Goal: Information Seeking & Learning: Learn about a topic

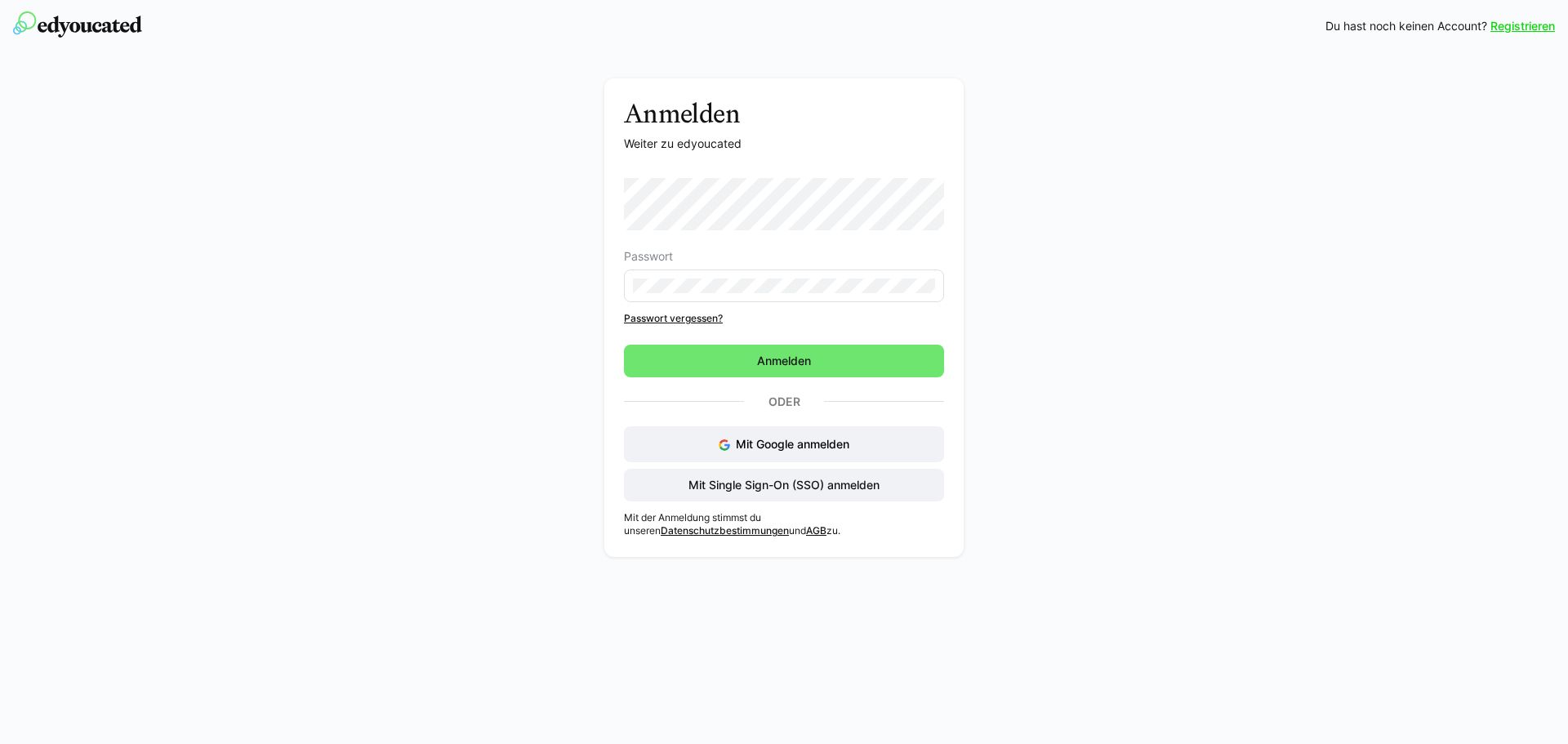
click at [1435, 101] on div "Anmelden Weiter zu edyoucated Passwort Passwort vergessen? Anmelden Oder Mit Go…" at bounding box center [784, 308] width 1568 height 513
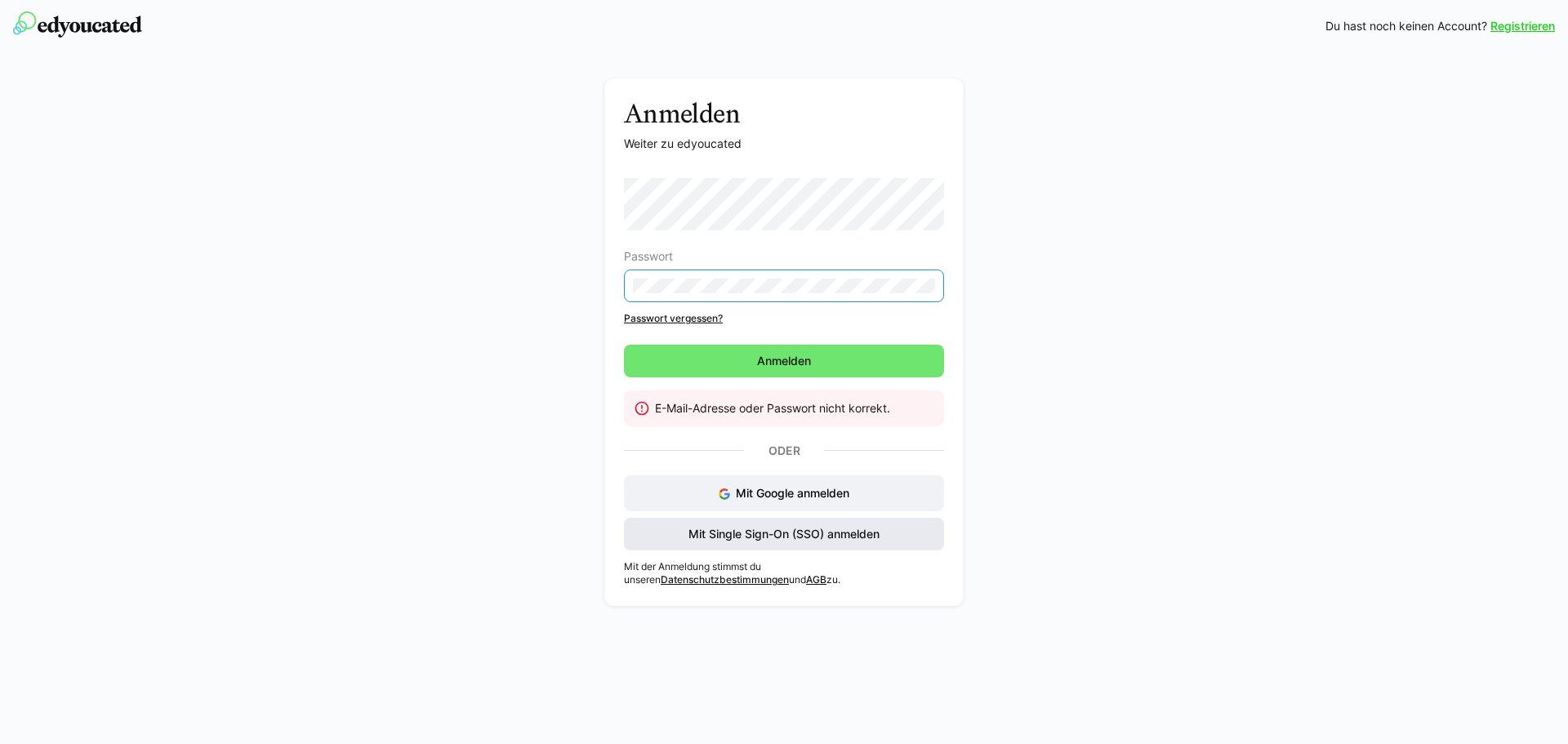
click at [832, 544] on span "Mit Single Sign-On (SSO) anmelden" at bounding box center [784, 534] width 320 height 32
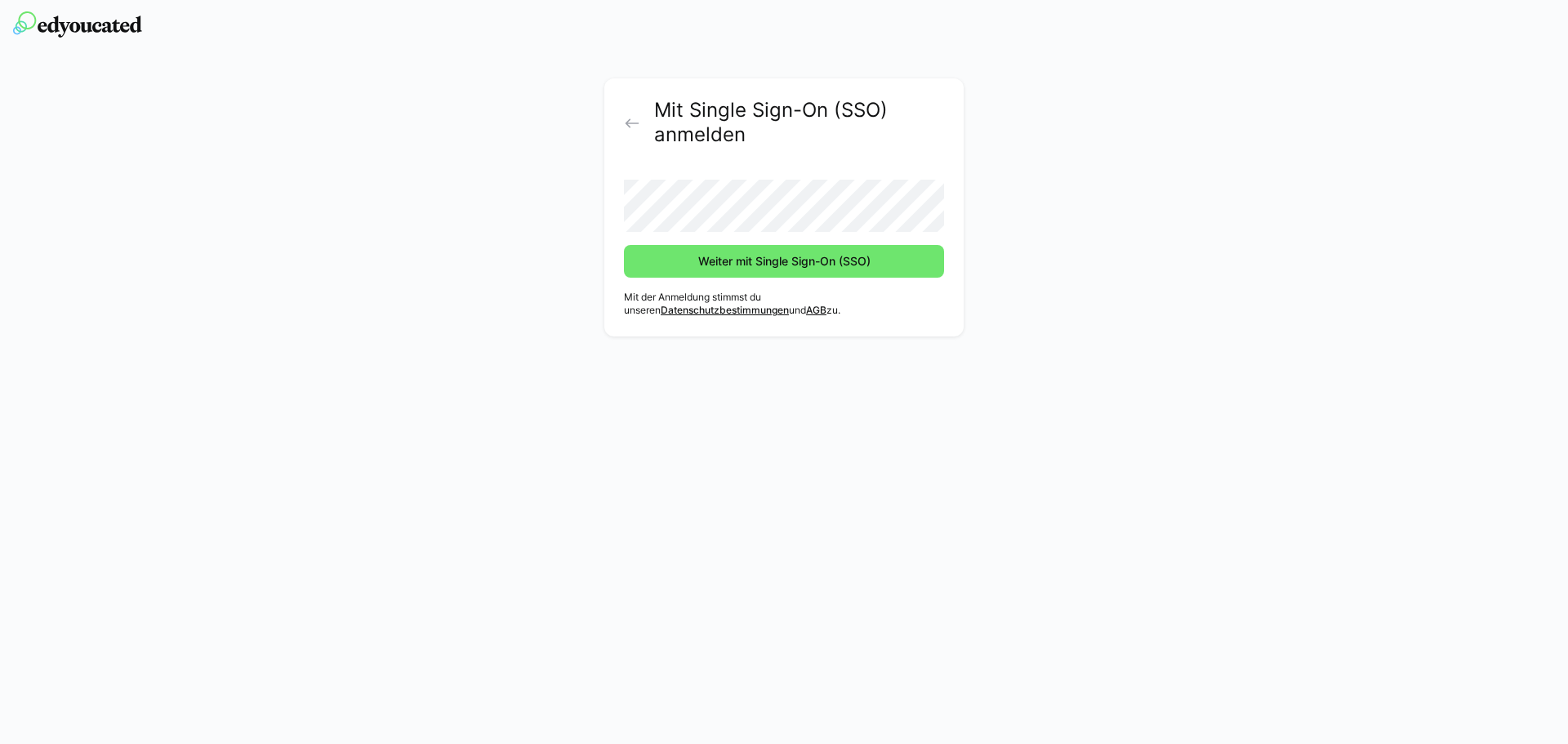
click at [624, 245] on button "Weiter mit Single Sign-On (SSO)" at bounding box center [784, 261] width 320 height 32
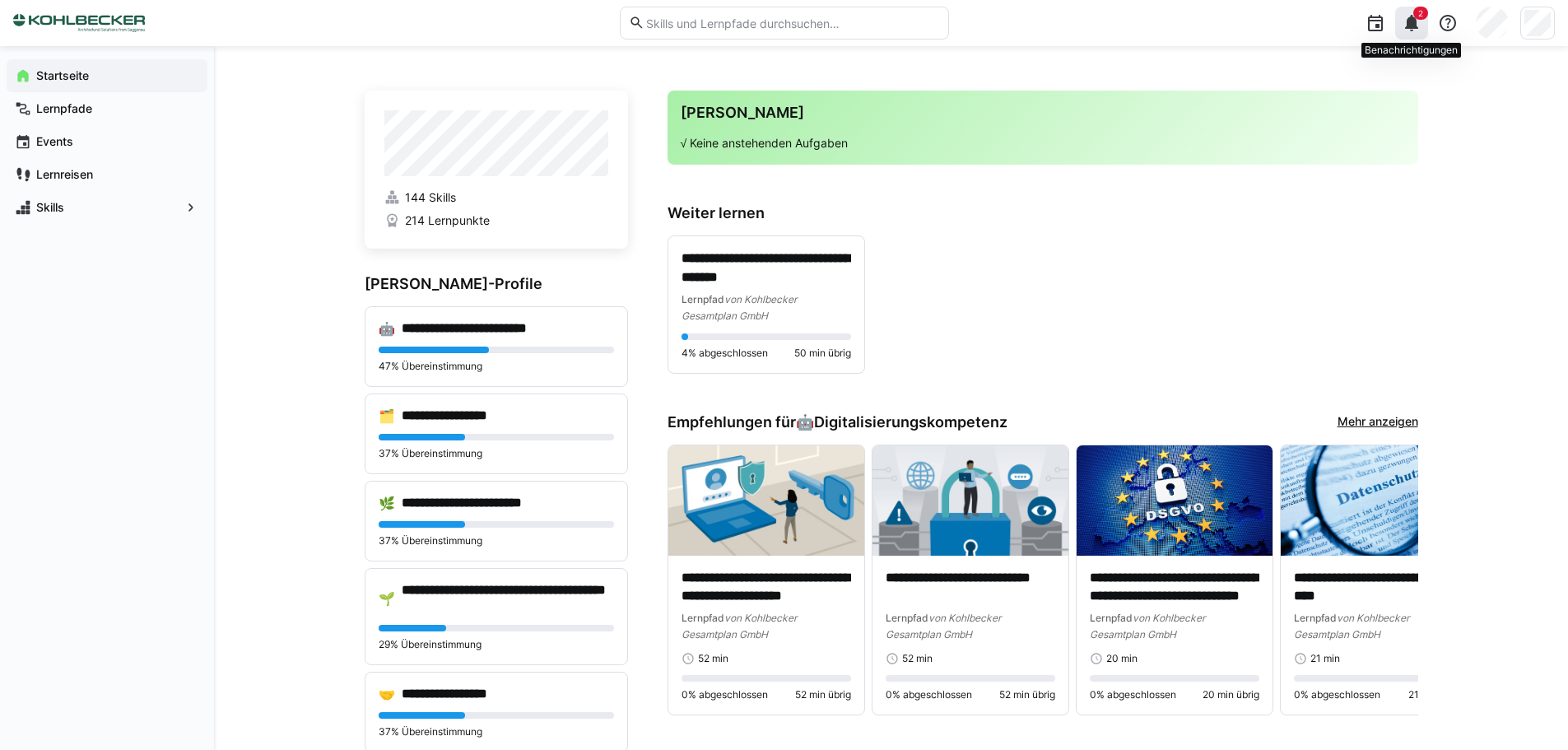
click at [1406, 23] on eds-icon at bounding box center [1411, 24] width 20 height 20
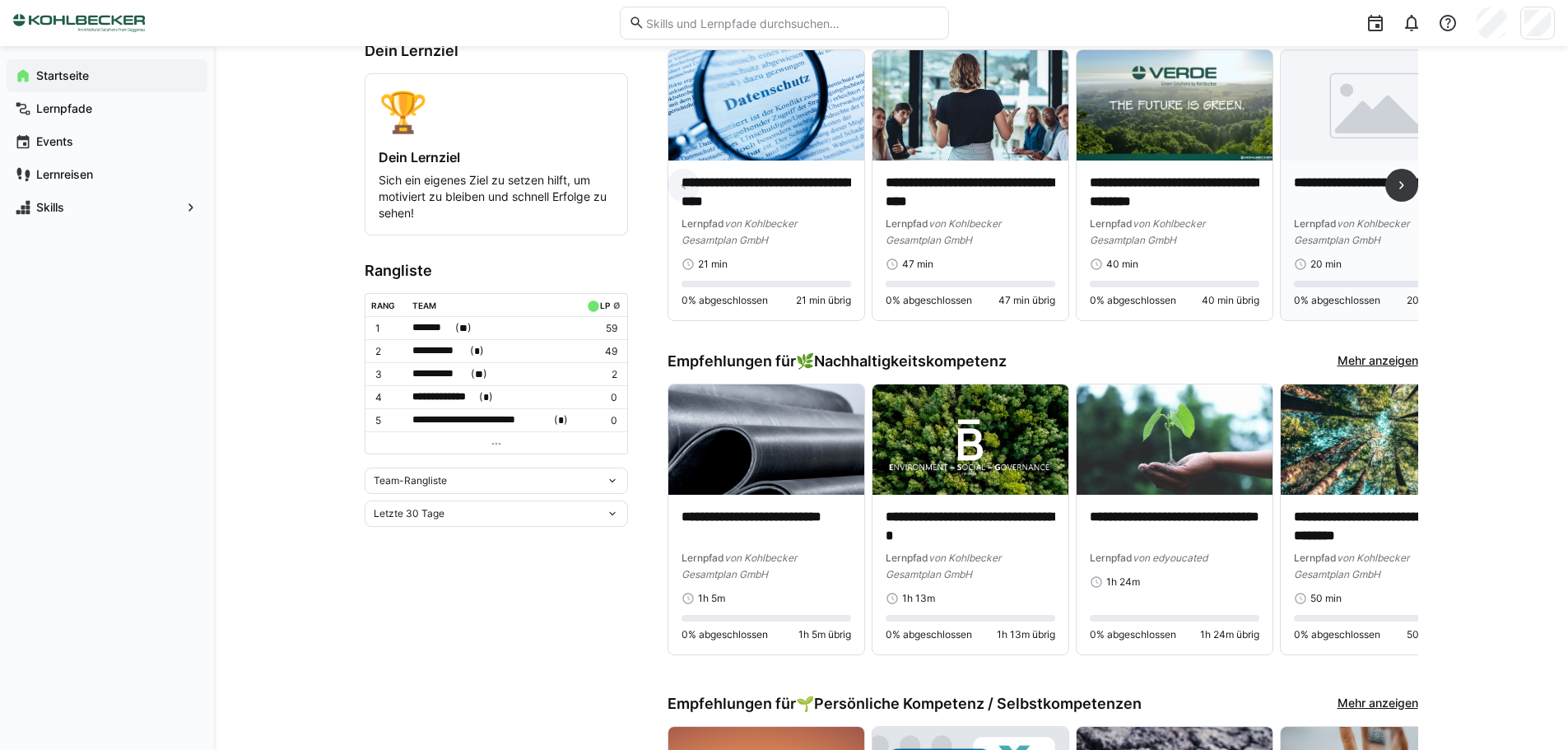
scroll to position [741, 0]
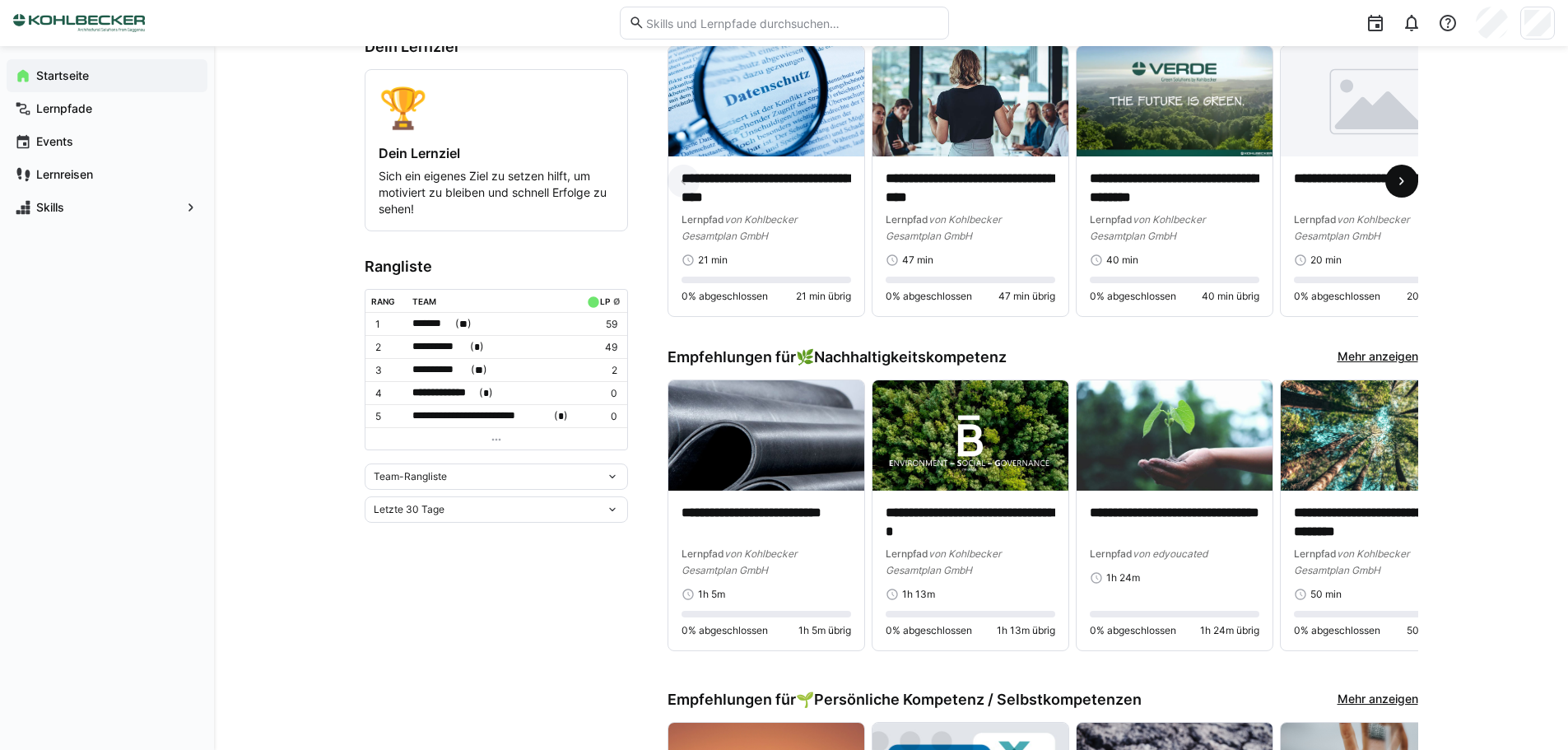
click at [1402, 178] on eds-icon at bounding box center [1401, 181] width 16 height 16
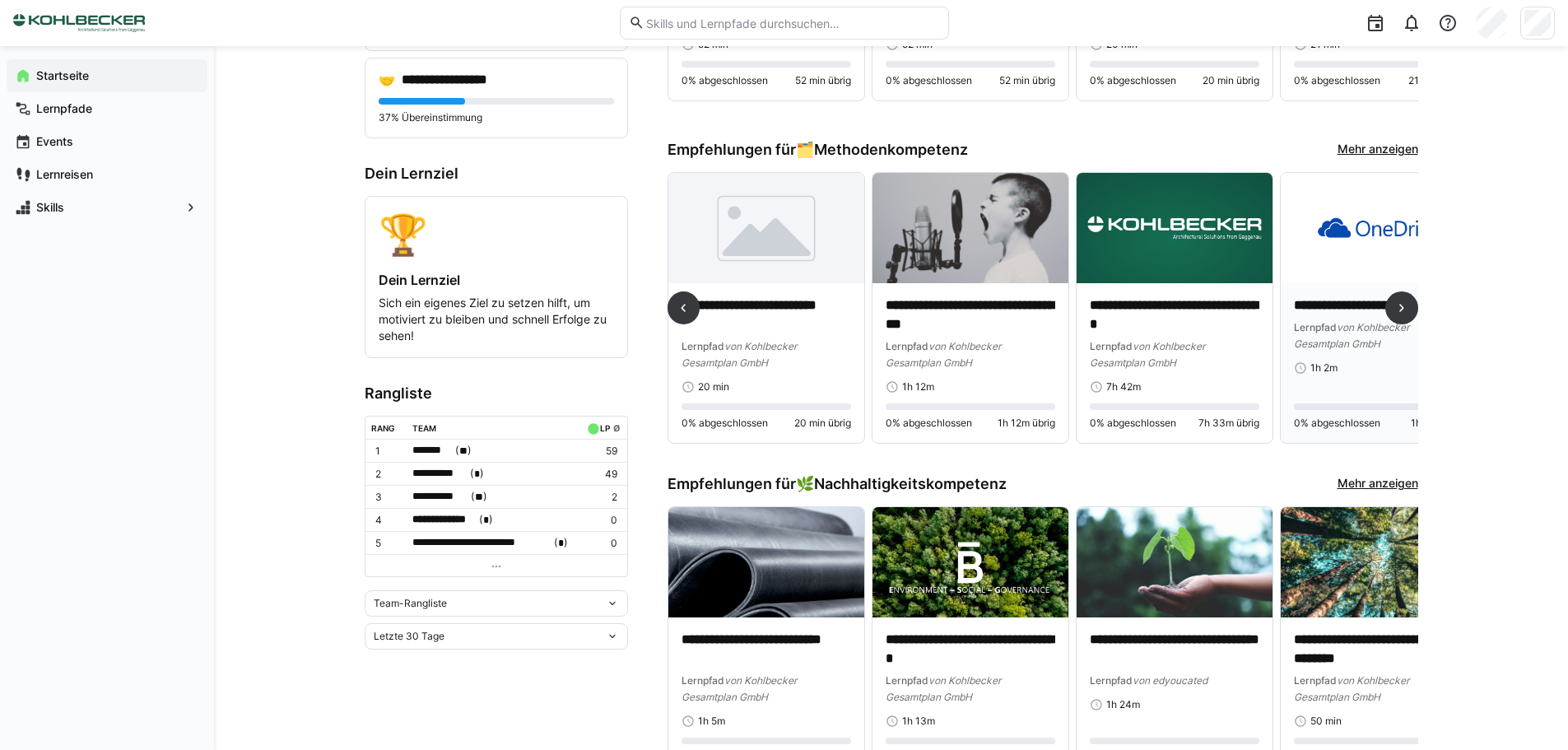
scroll to position [576, 0]
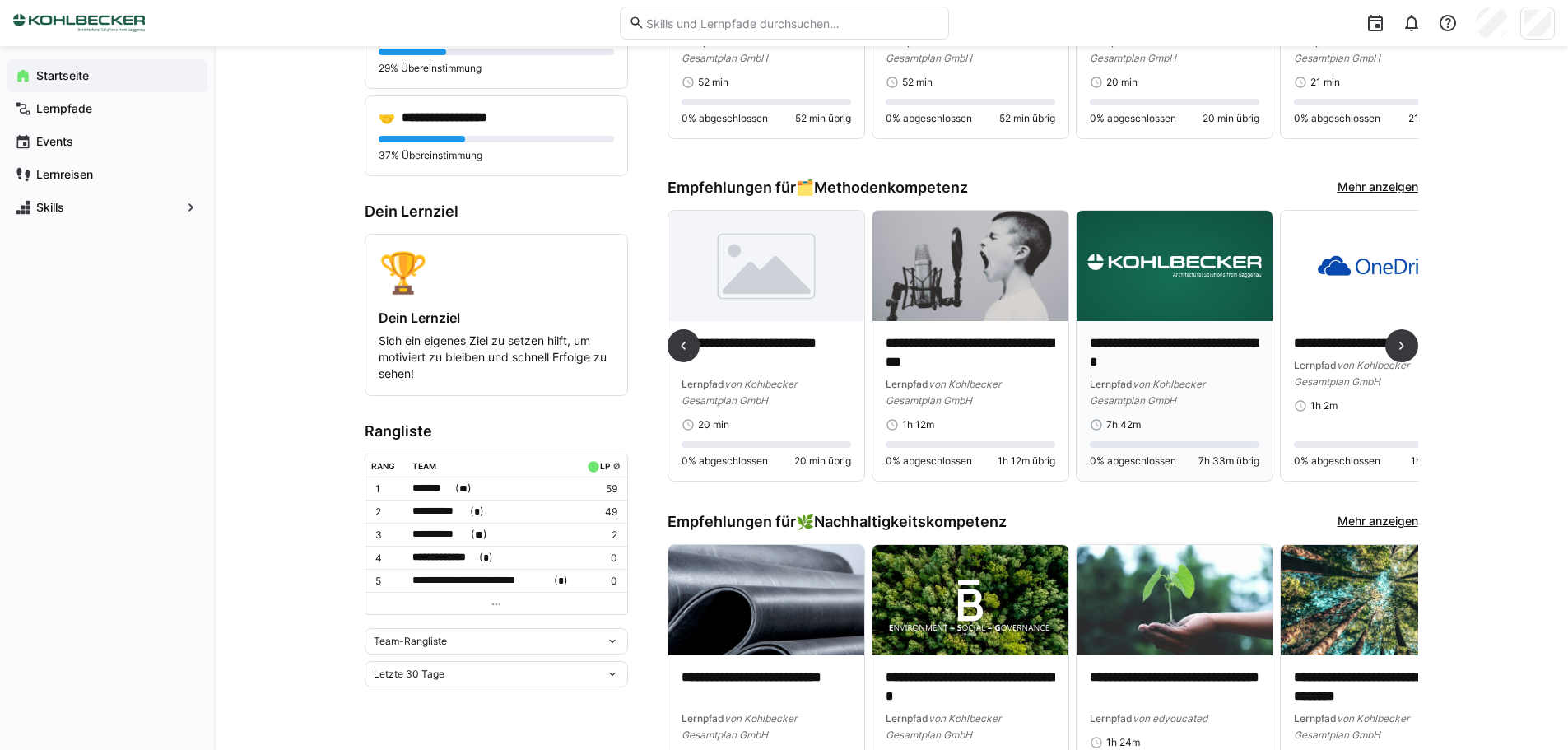
click at [1150, 271] on img at bounding box center [1174, 266] width 196 height 111
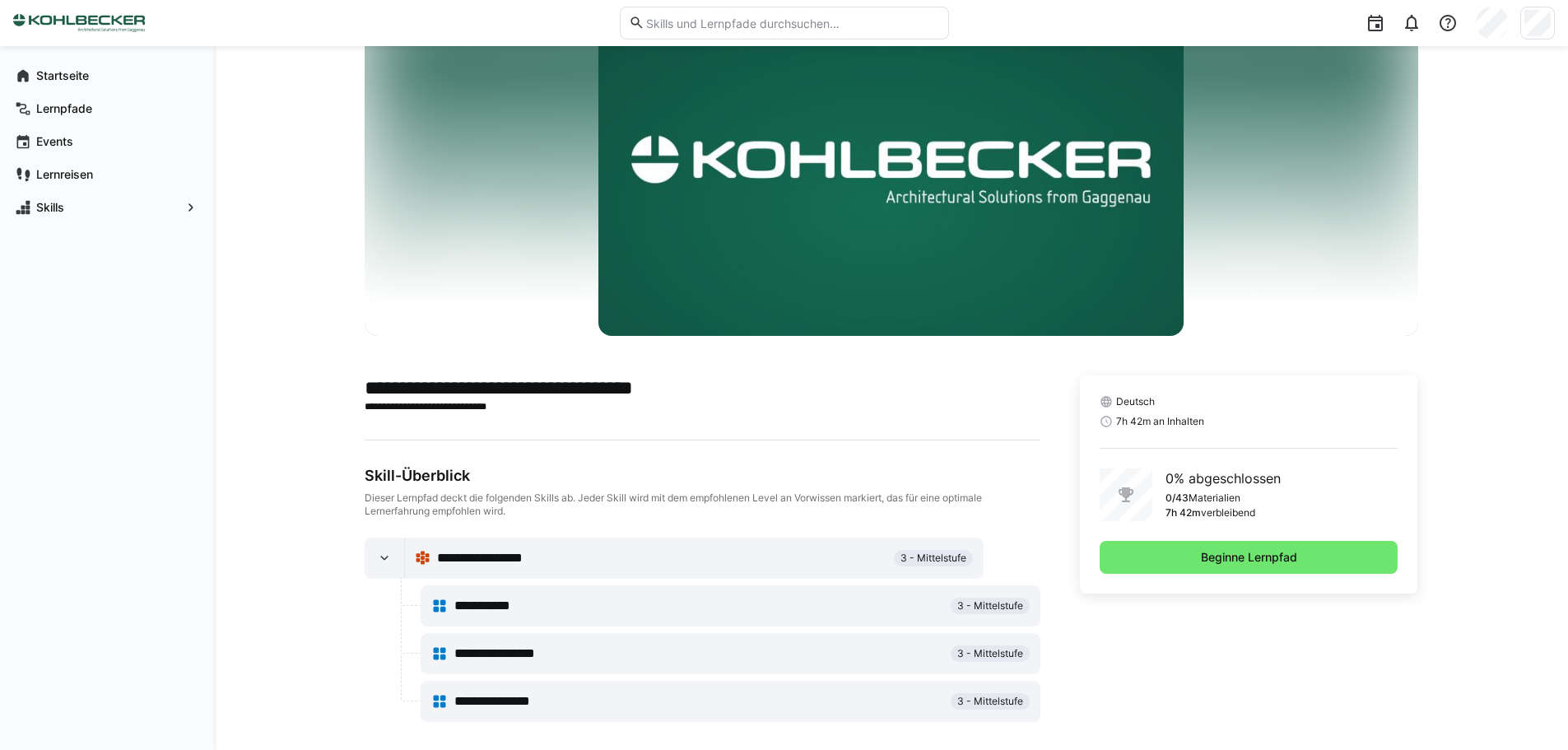
scroll to position [91, 0]
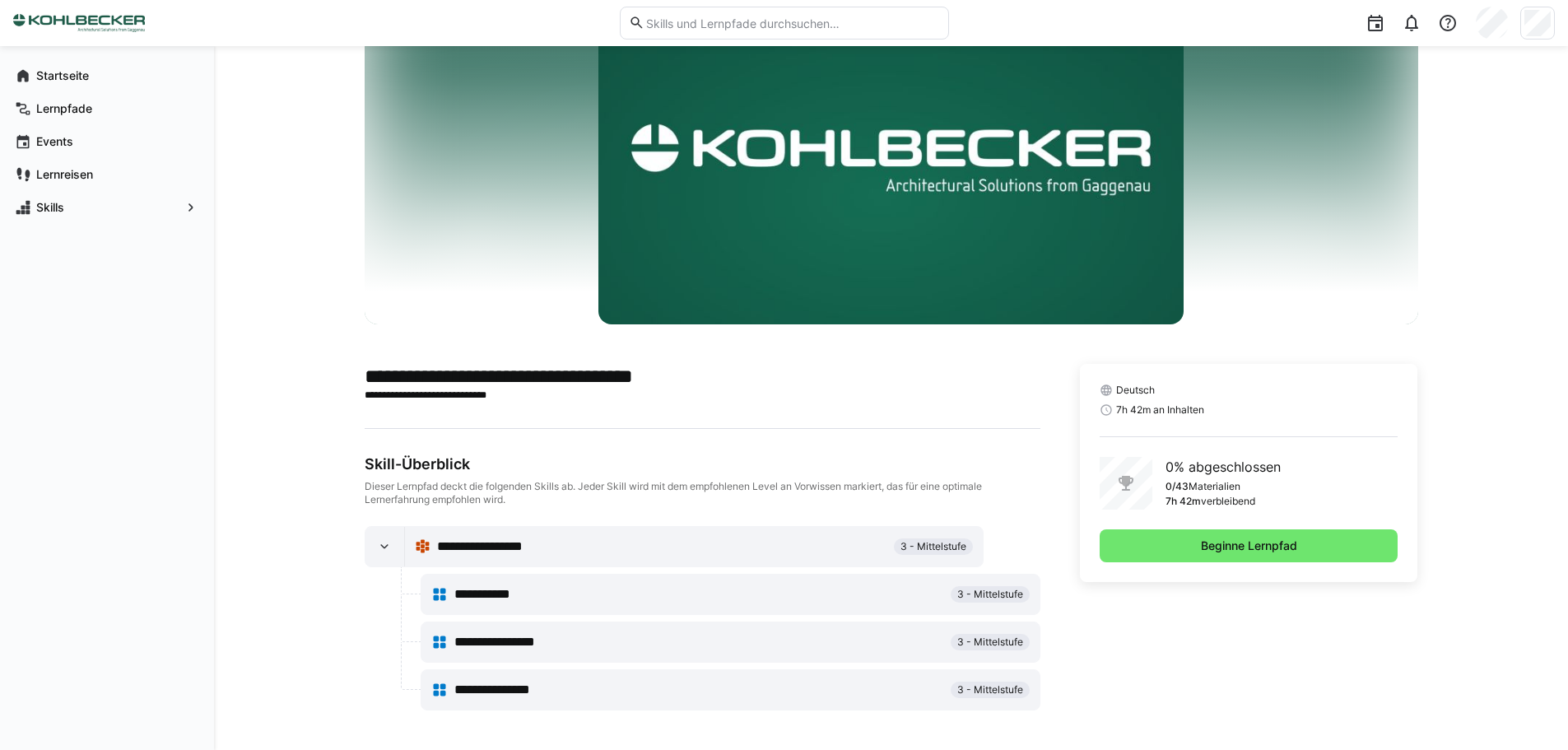
click at [462, 594] on span "**********" at bounding box center [495, 594] width 82 height 20
click at [391, 544] on eds-icon at bounding box center [384, 546] width 16 height 16
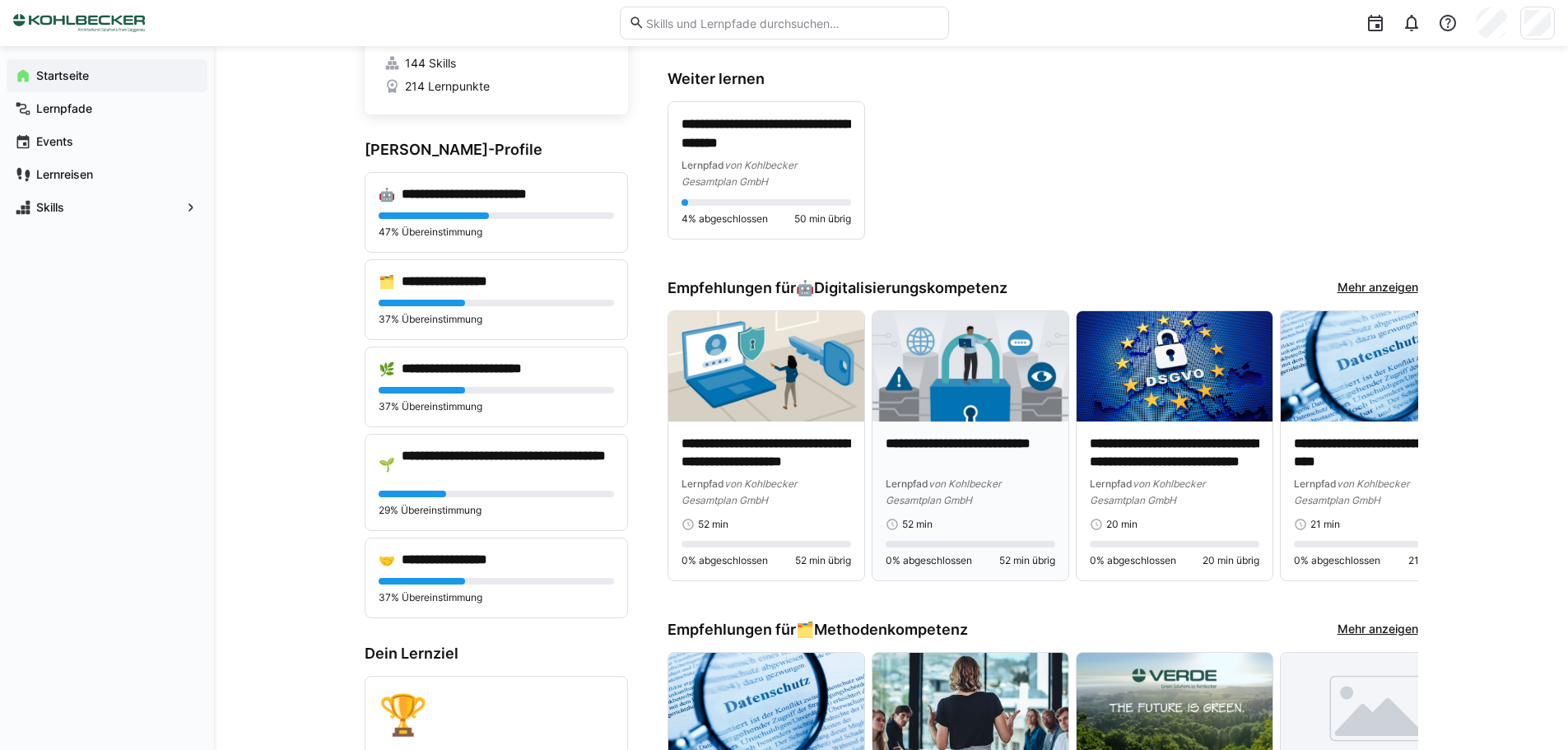
scroll to position [165, 0]
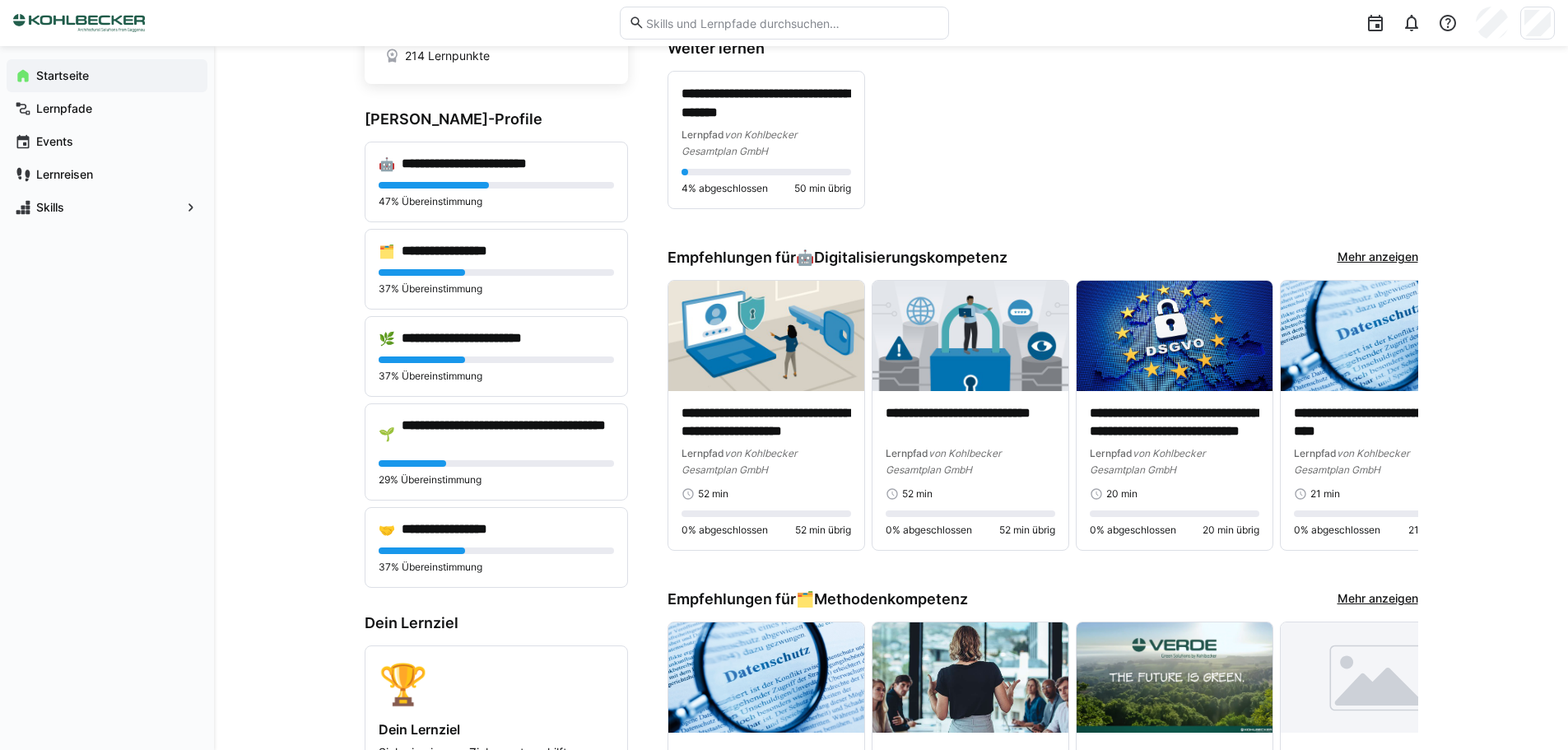
click at [1386, 265] on link "Mehr anzeigen" at bounding box center [1377, 257] width 81 height 18
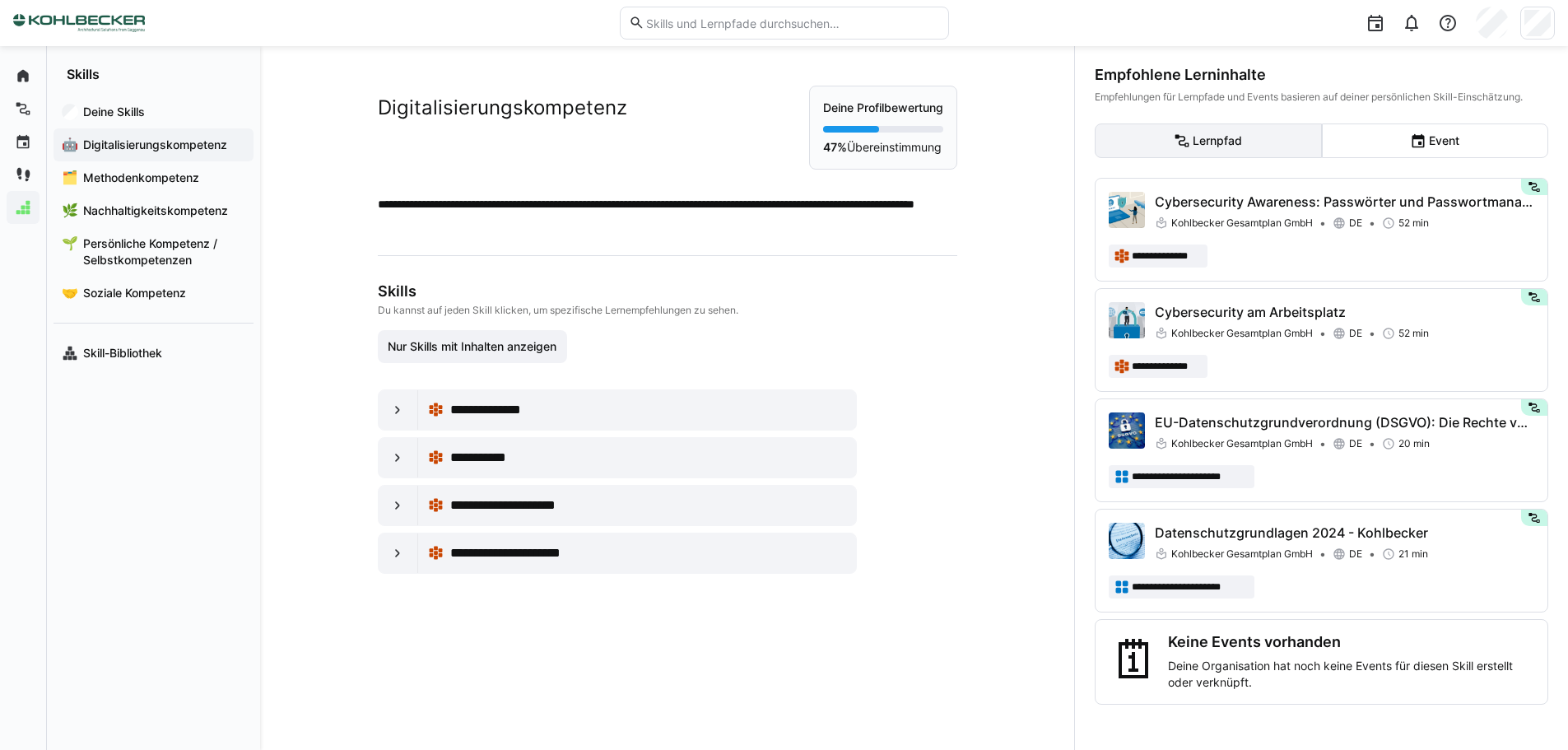
click at [1270, 144] on eds-button-option "Lernpfad" at bounding box center [1207, 140] width 227 height 34
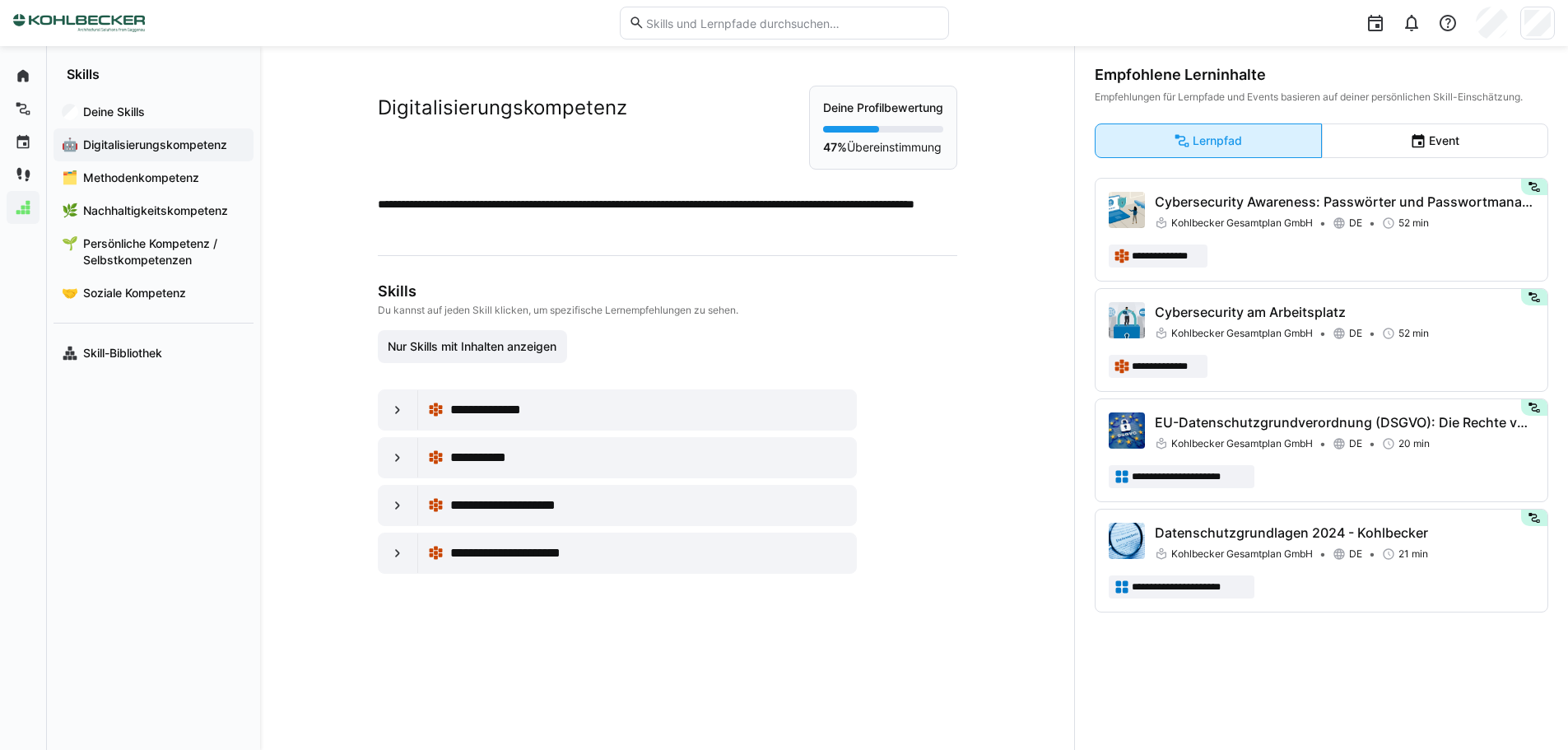
click at [1275, 142] on eds-button-option "Lernpfad" at bounding box center [1207, 140] width 227 height 34
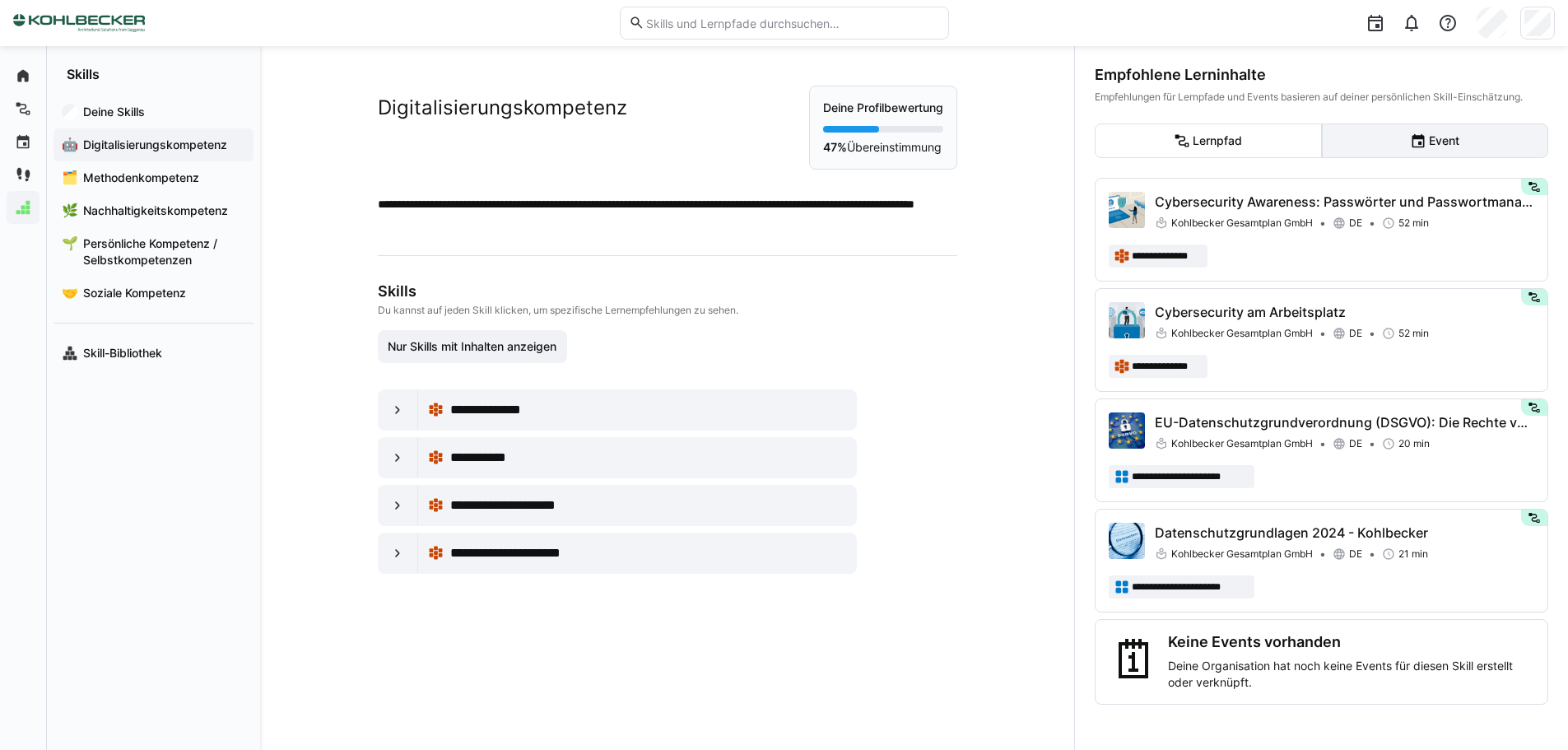
click at [1443, 136] on eds-button-option "Event" at bounding box center [1435, 140] width 227 height 34
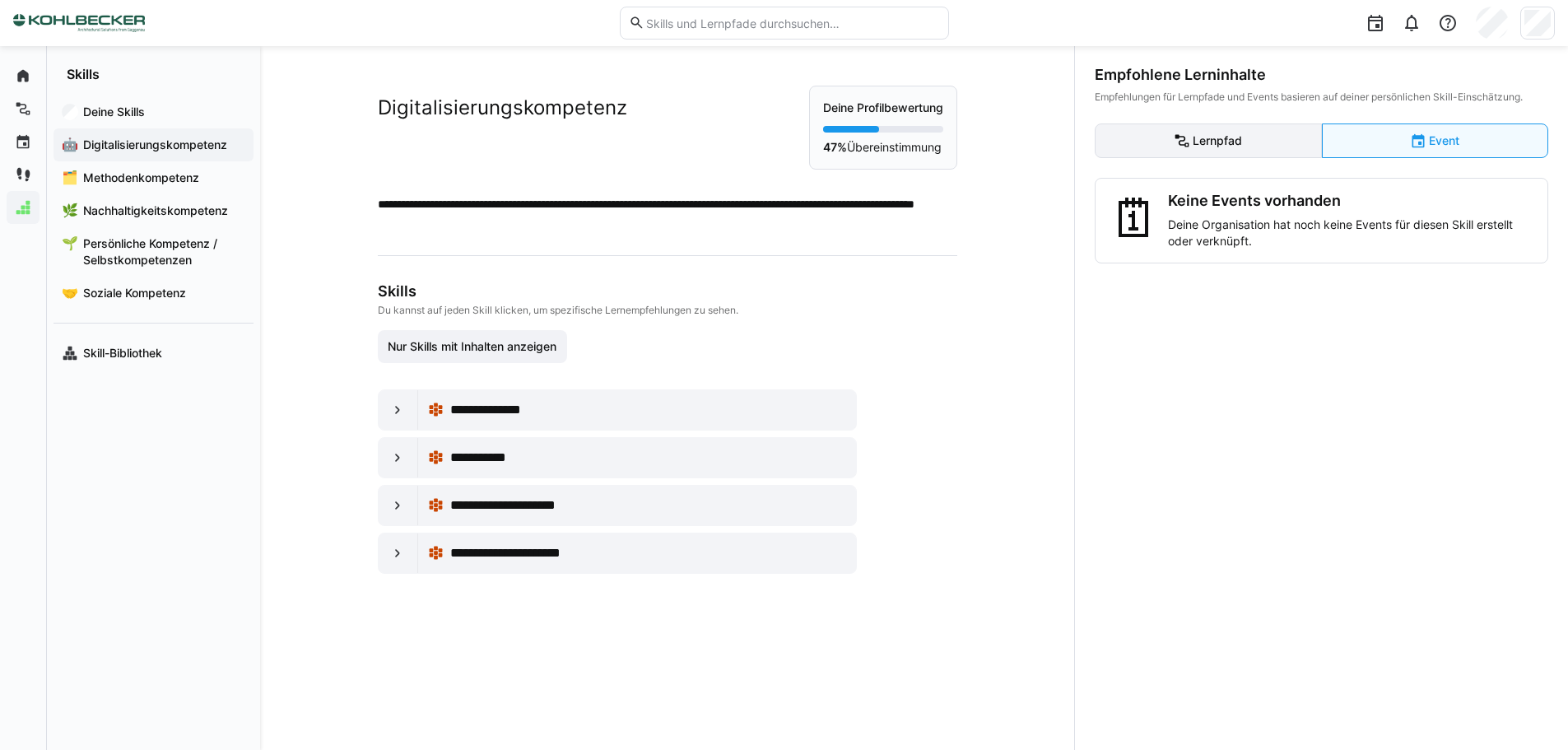
click at [1246, 143] on eds-button-option "Lernpfad" at bounding box center [1207, 140] width 227 height 34
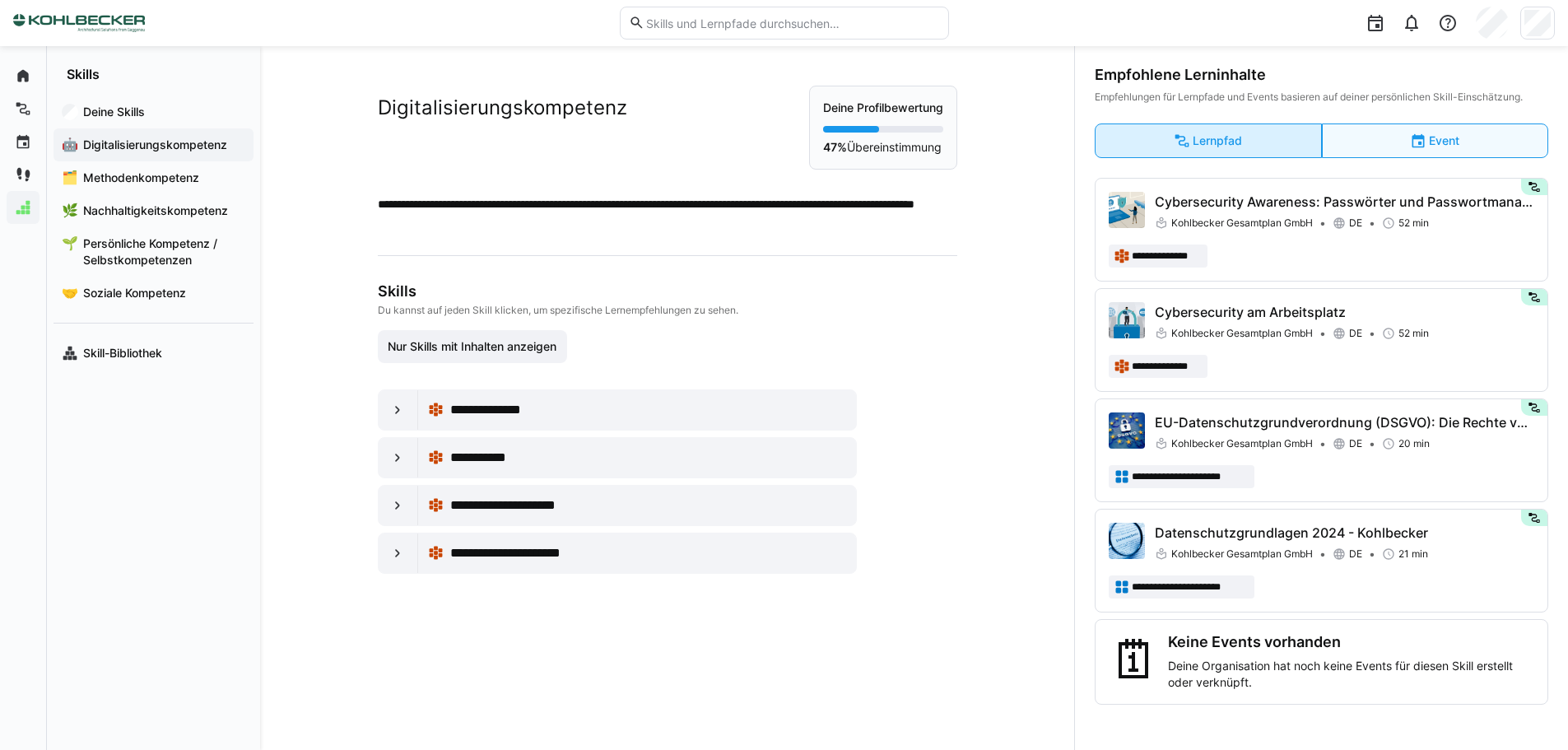
drag, startPoint x: 1195, startPoint y: 134, endPoint x: 1384, endPoint y: 145, distance: 189.3
click at [1197, 133] on eds-button-option "Lernpfad" at bounding box center [1207, 140] width 227 height 34
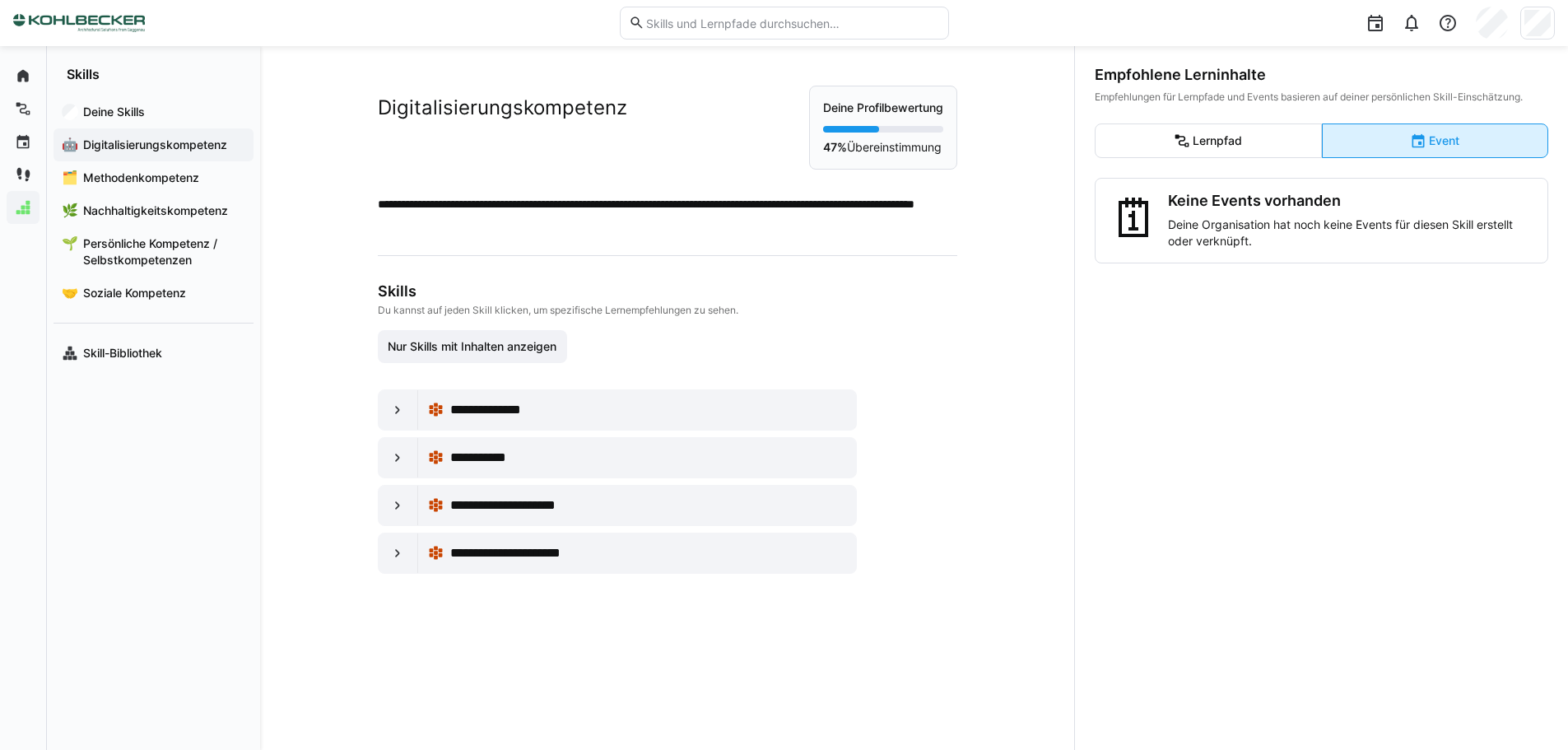
drag, startPoint x: 1423, startPoint y: 143, endPoint x: 1403, endPoint y: 148, distance: 20.6
click at [1414, 146] on eds-button-option "Event" at bounding box center [1435, 140] width 227 height 34
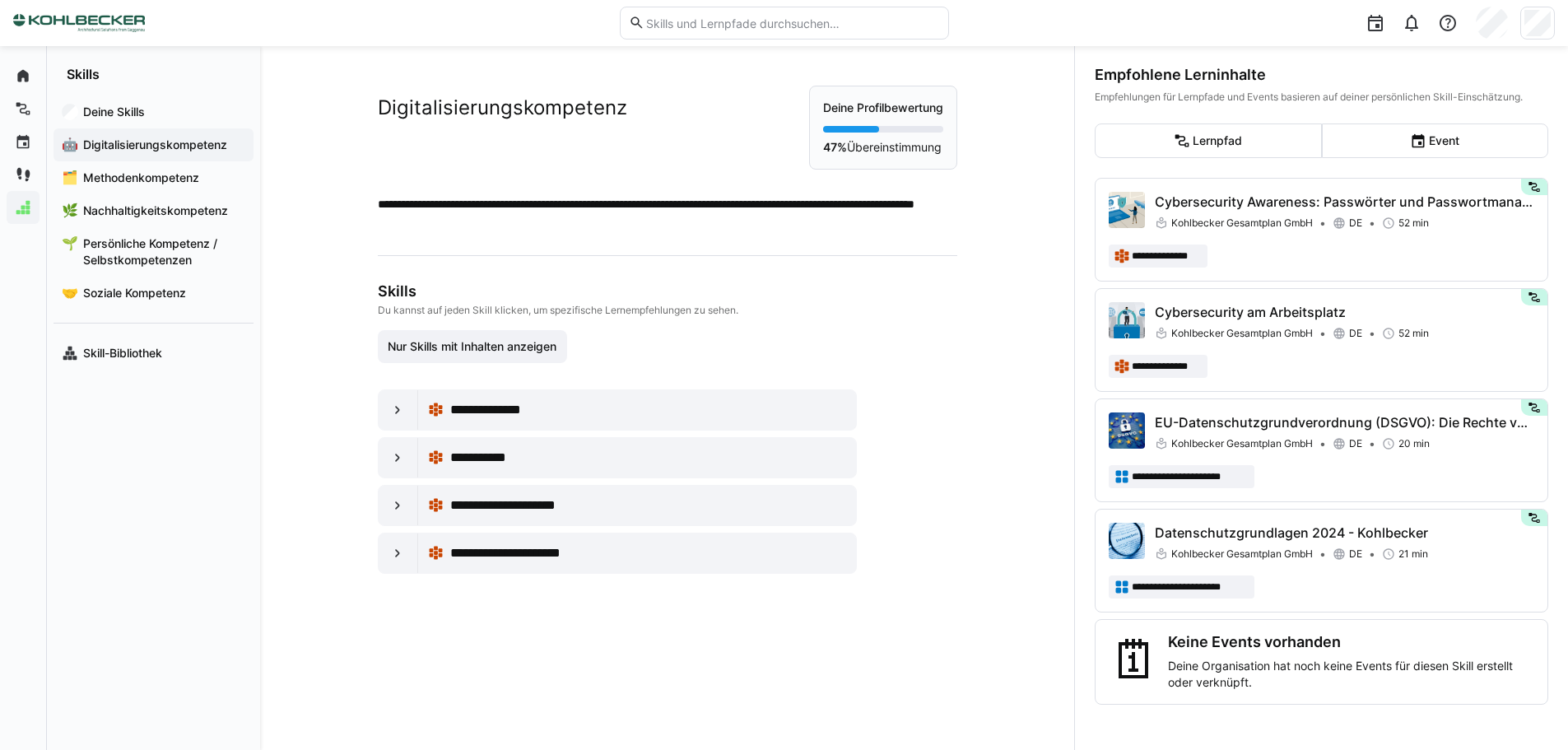
drag, startPoint x: 1246, startPoint y: 151, endPoint x: 1235, endPoint y: 170, distance: 22.0
click at [1245, 153] on eds-button-option "Lernpfad" at bounding box center [1207, 140] width 227 height 34
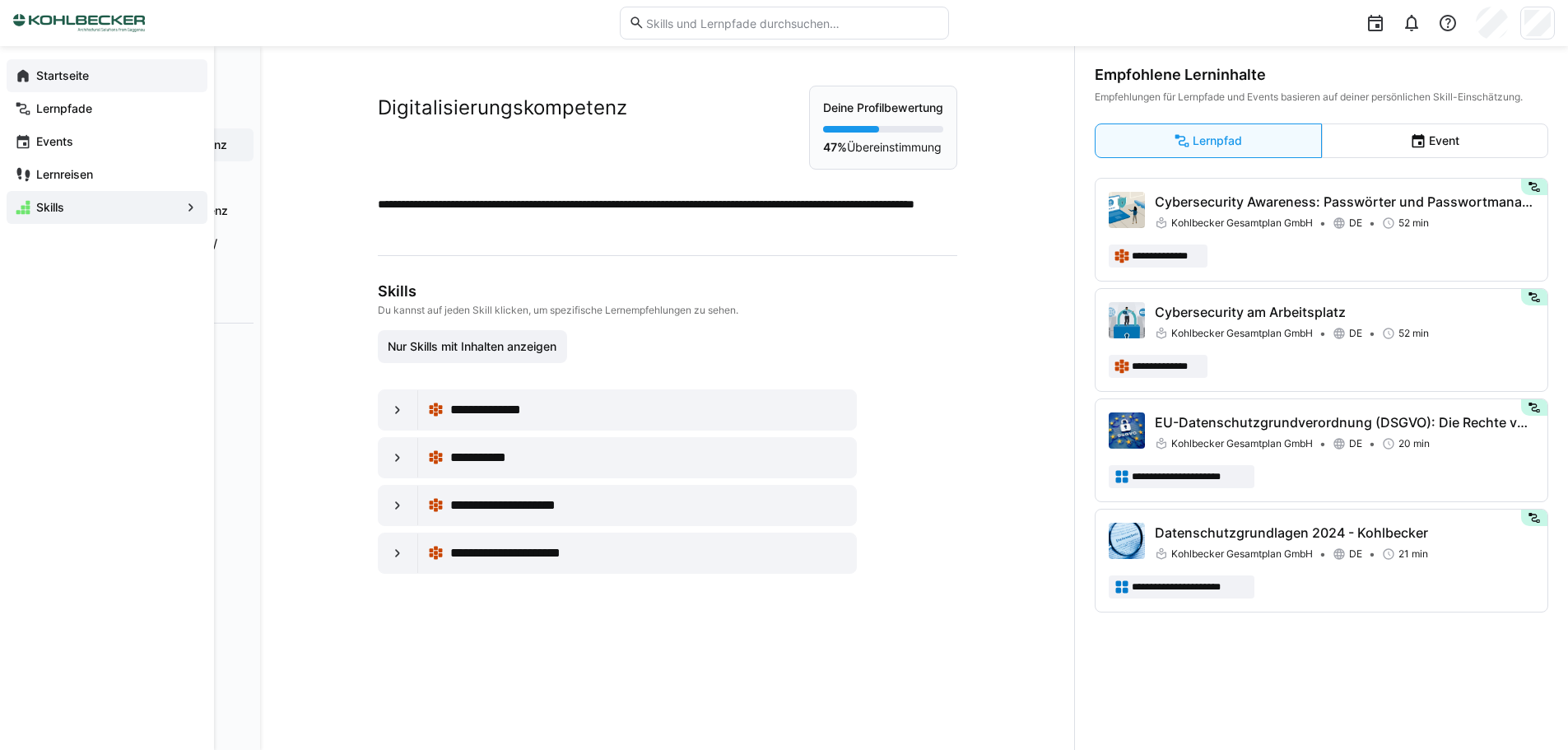
click at [34, 76] on span "Startseite" at bounding box center [116, 76] width 166 height 16
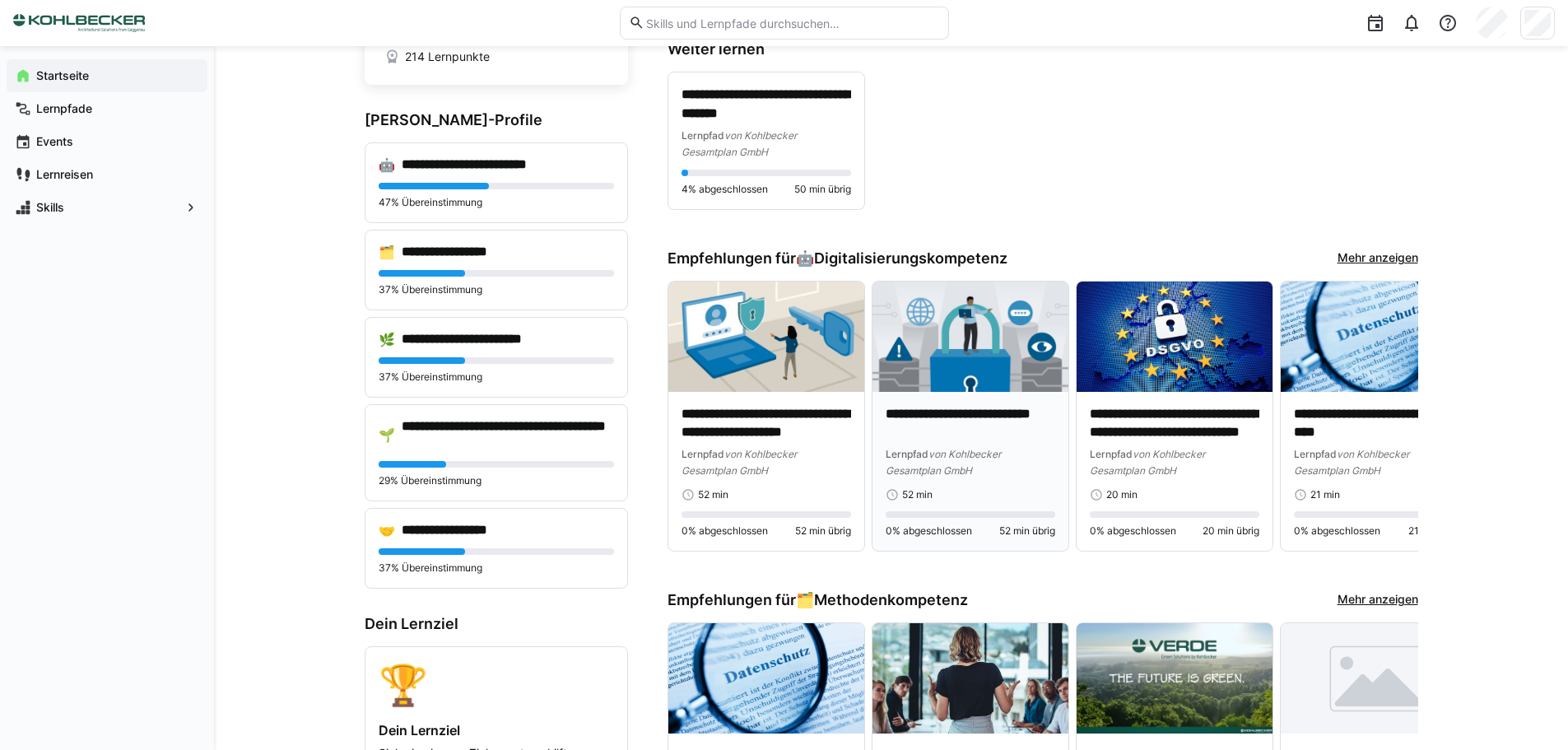
scroll to position [165, 0]
click at [1390, 260] on link "Mehr anzeigen" at bounding box center [1377, 257] width 81 height 18
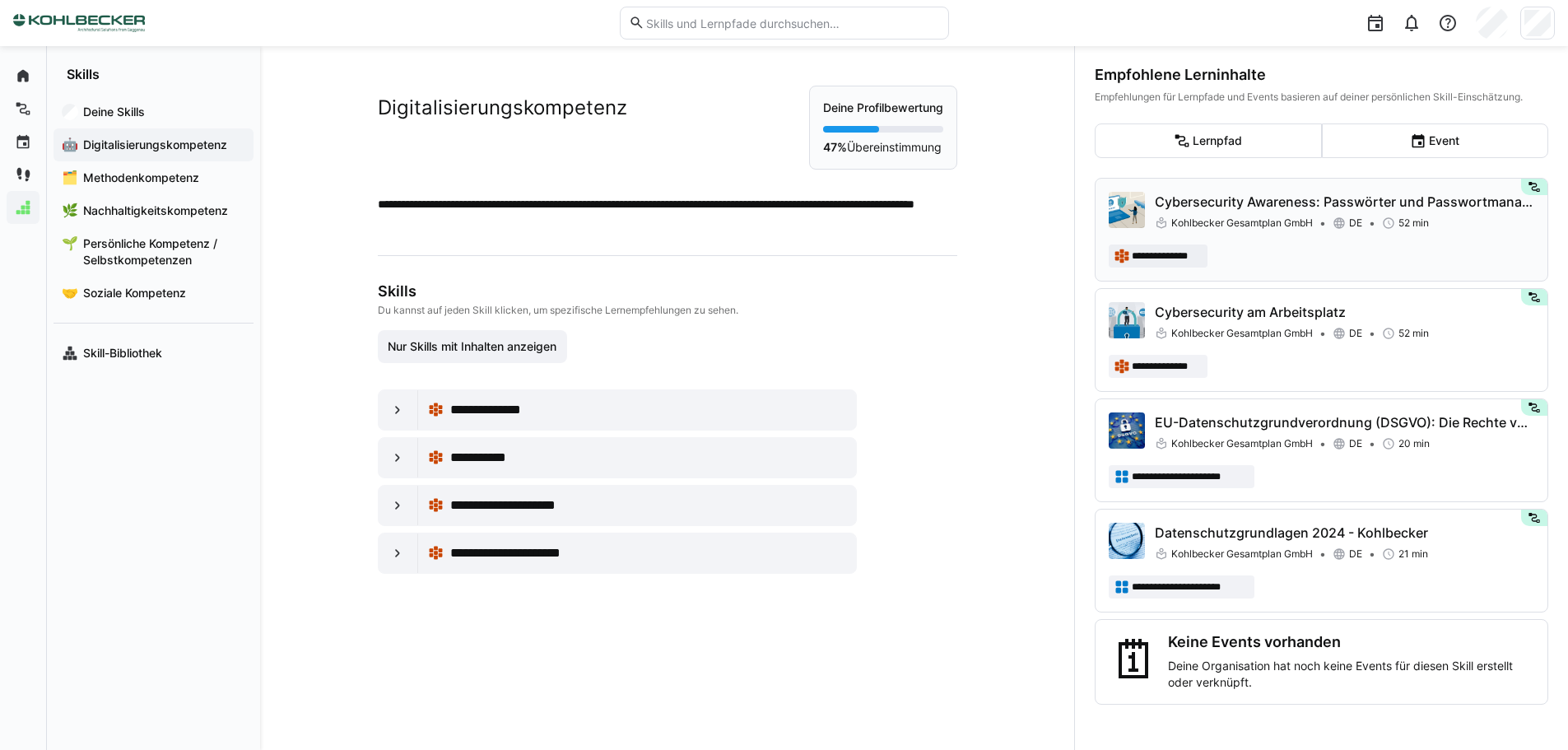
click at [1438, 203] on p "Cybersecurity Awareness: Passwörter und Passwortmanager" at bounding box center [1344, 202] width 380 height 20
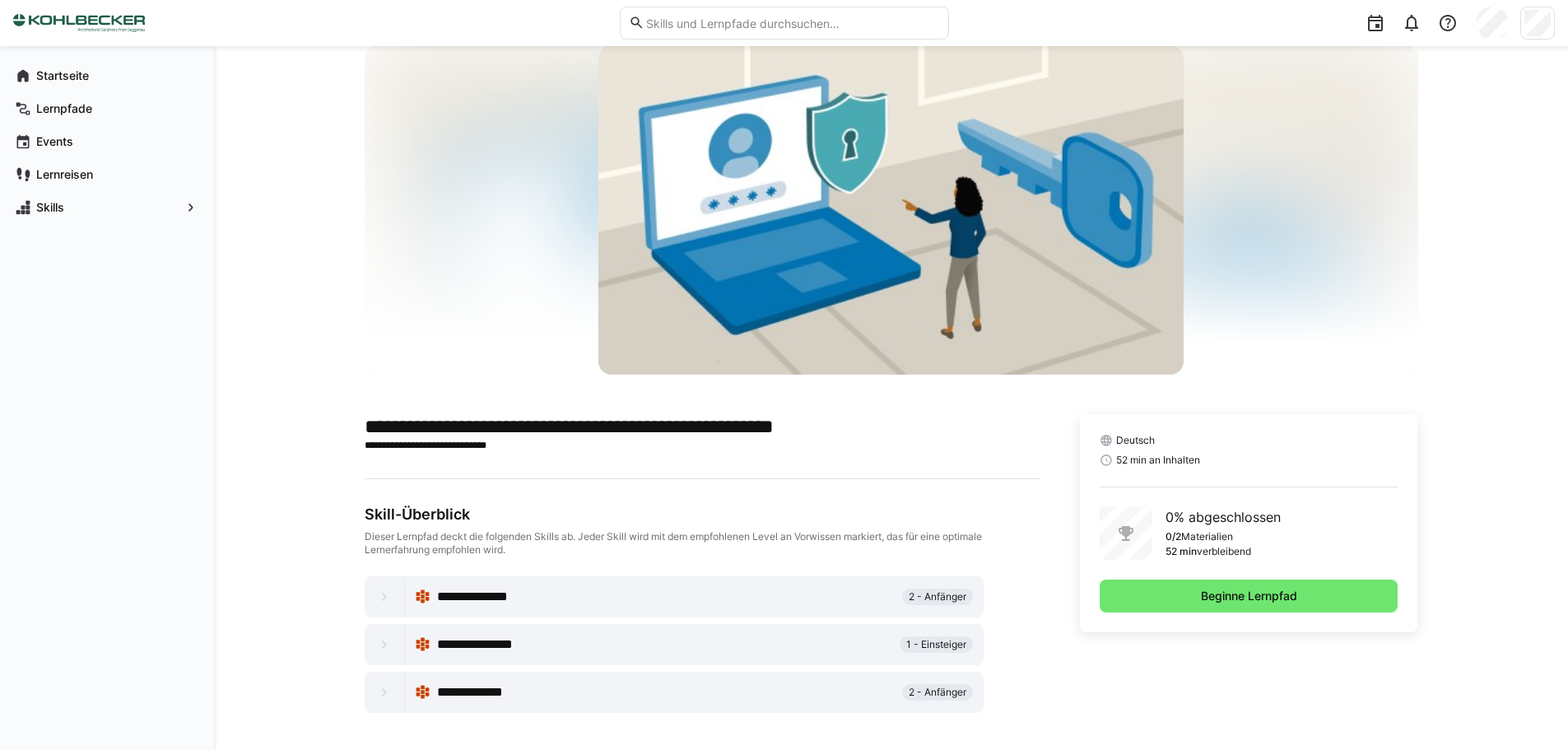
scroll to position [43, 0]
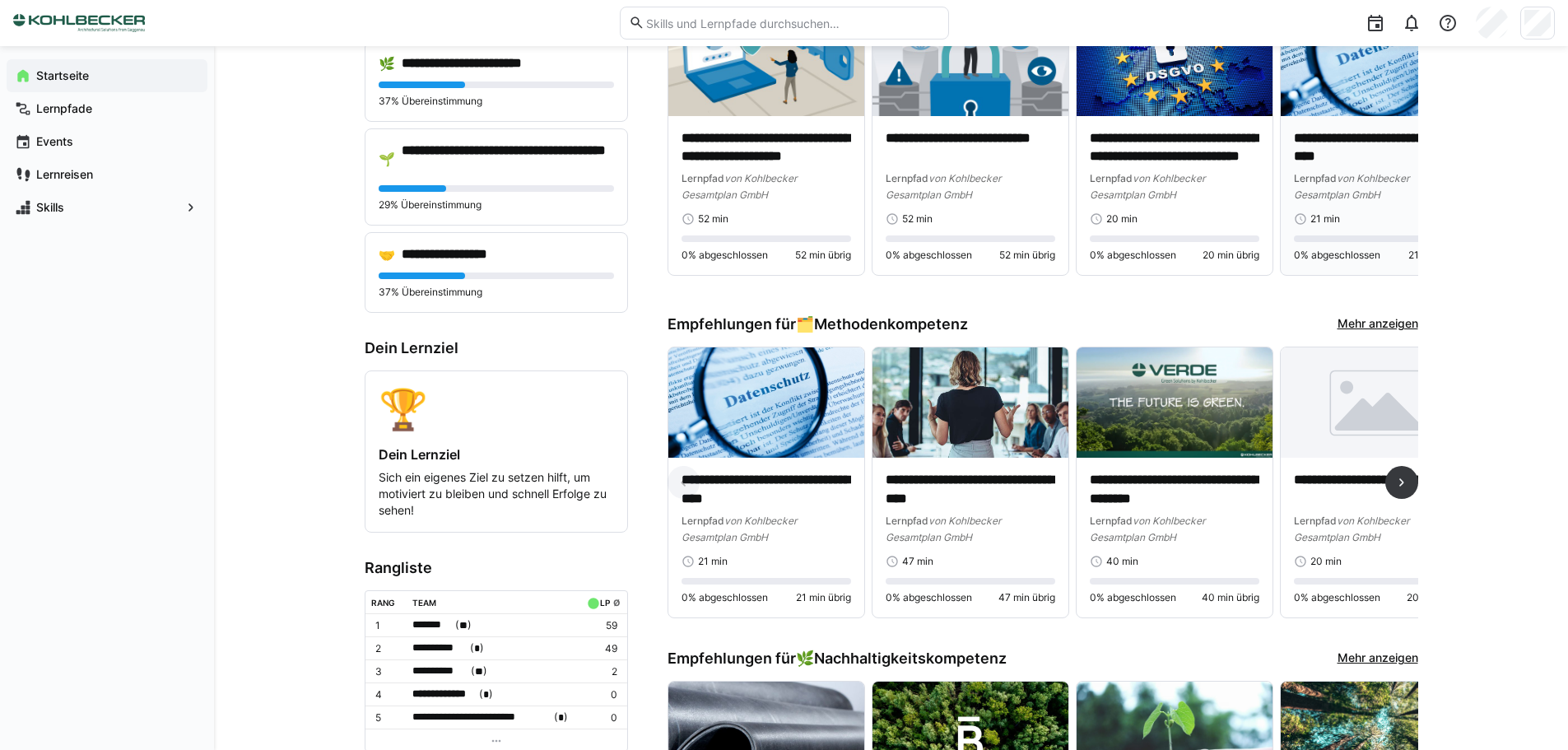
scroll to position [411, 0]
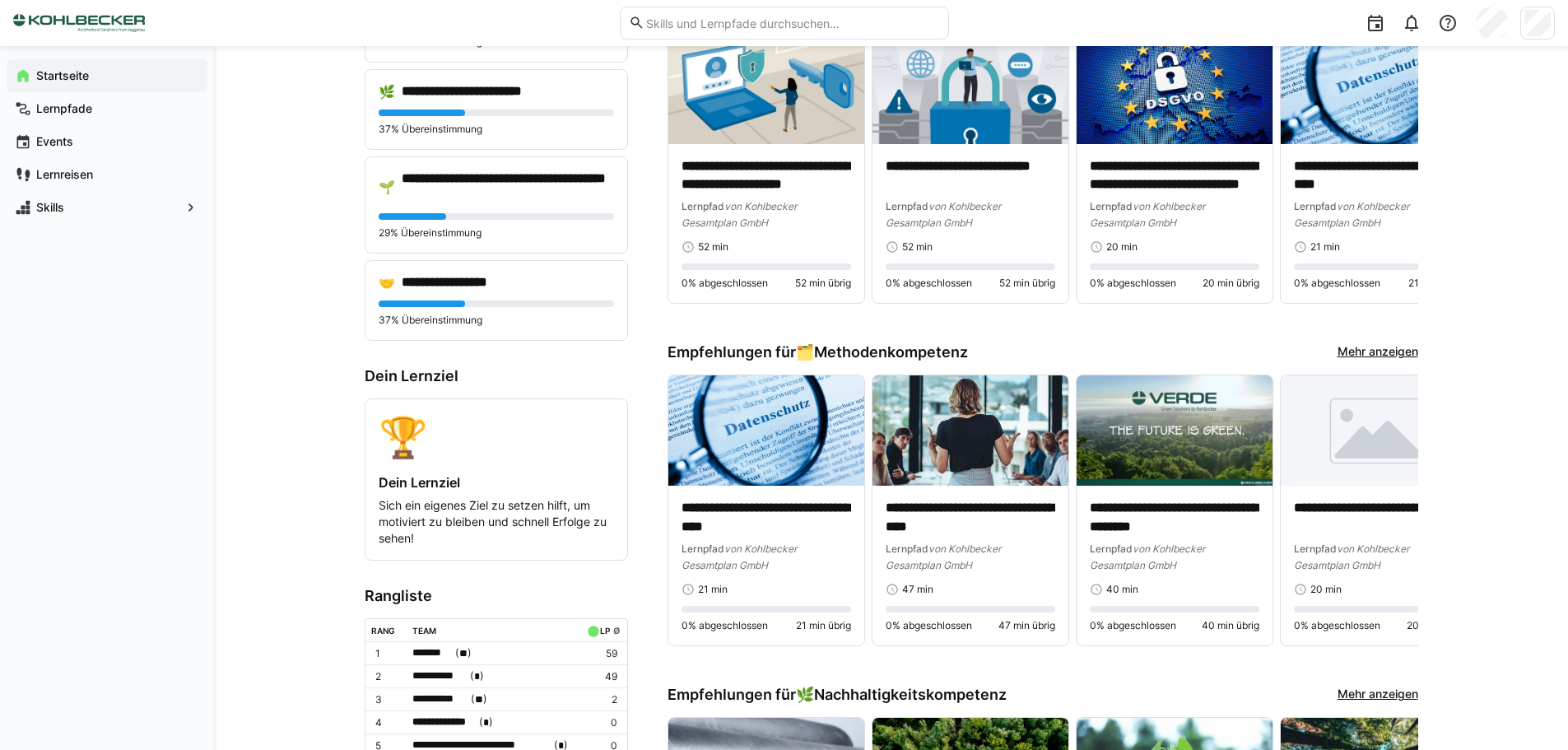
click at [1356, 347] on link "Mehr anzeigen" at bounding box center [1377, 352] width 81 height 18
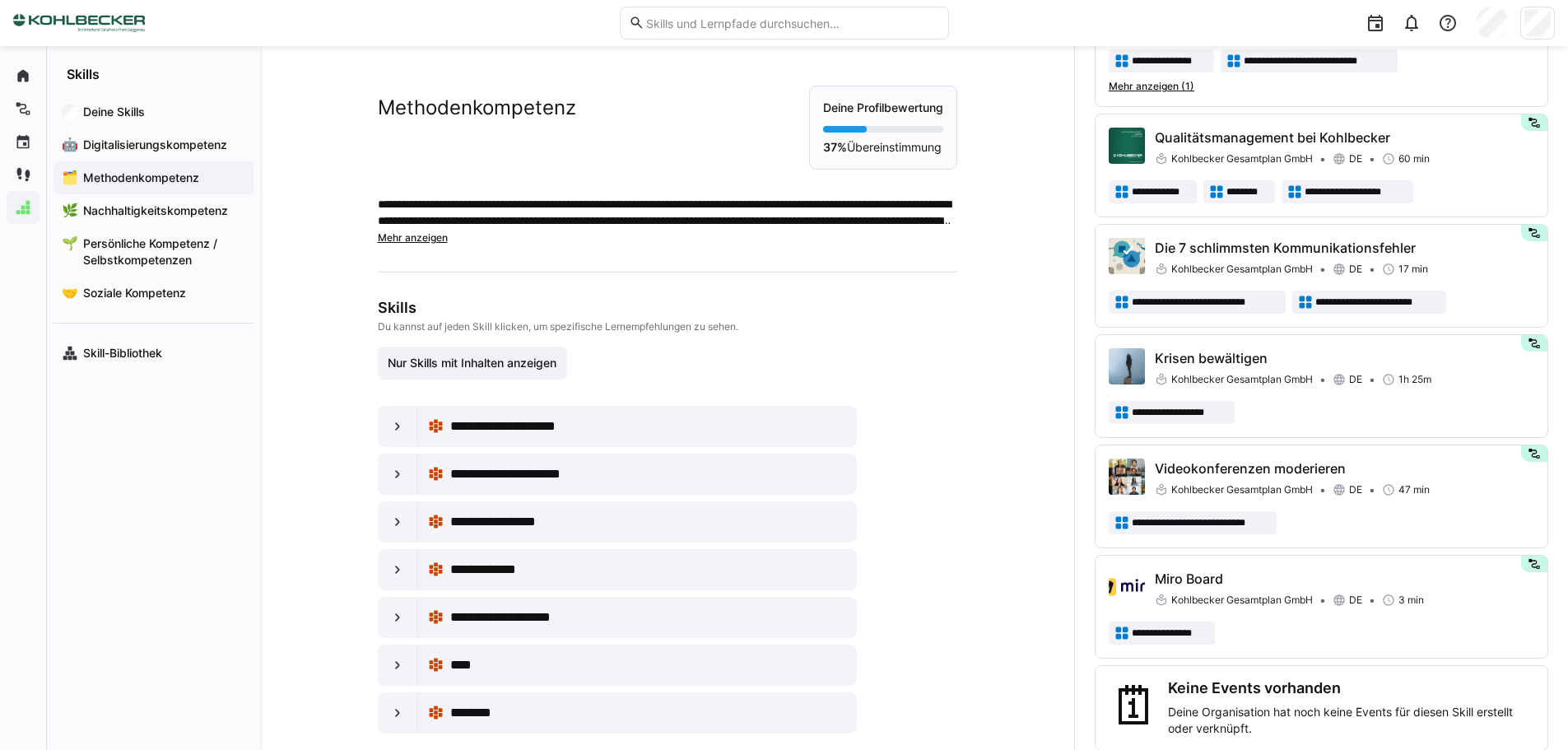
scroll to position [1841, 0]
